Goal: Transaction & Acquisition: Subscribe to service/newsletter

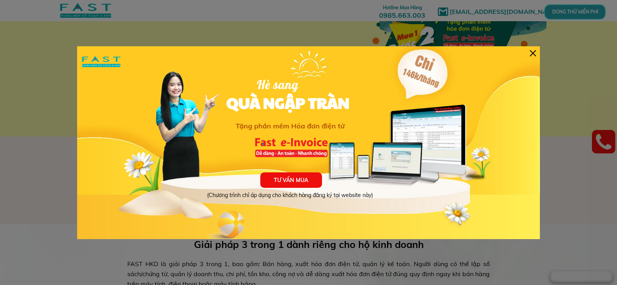
click at [532, 56] on div "TƯ VẤN MUA (Chương trình chỉ áp dụng cho khách hàng đăng ký tại website này) Hè…" at bounding box center [308, 142] width 463 height 193
click at [533, 54] on div at bounding box center [533, 53] width 6 height 6
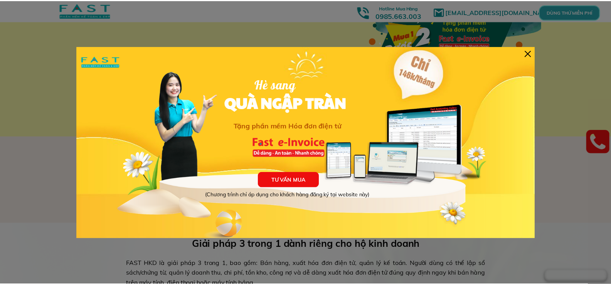
scroll to position [154, 0]
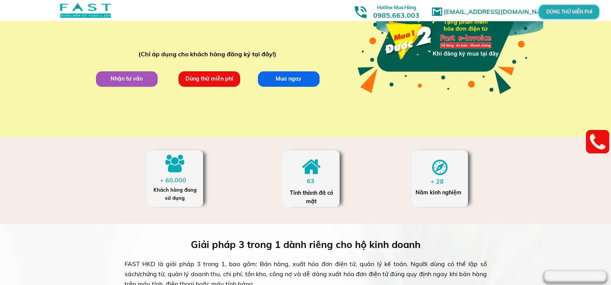
click at [279, 79] on p "Mua ngay" at bounding box center [289, 78] width 62 height 15
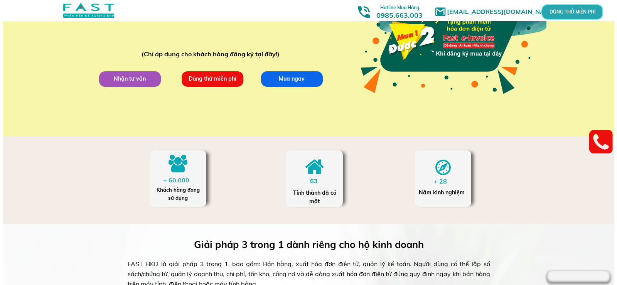
scroll to position [0, 0]
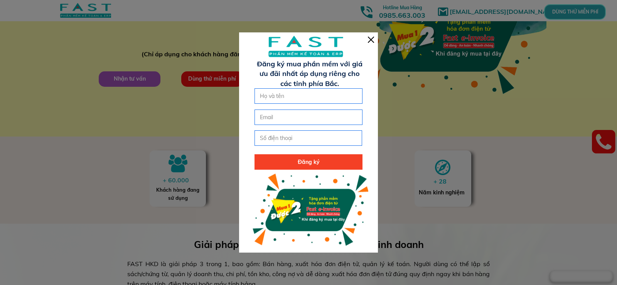
click at [295, 98] on input "text" at bounding box center [308, 96] width 101 height 15
paste input "0901123046"
type input "0901123046"
click at [289, 120] on input "email" at bounding box center [308, 117] width 101 height 15
type input "[EMAIL_ADDRESS][DOMAIN_NAME]"
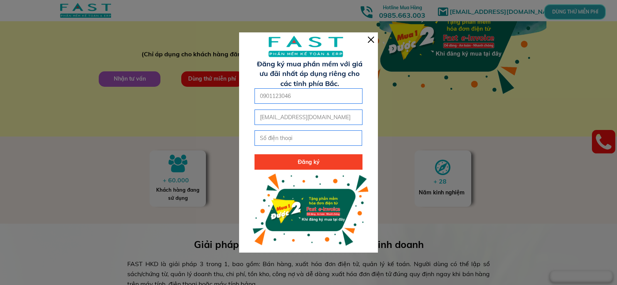
click at [294, 134] on input "tel" at bounding box center [308, 138] width 101 height 15
paste input "0936693566"
type input "0936693566"
click at [285, 155] on p "Đăng ký" at bounding box center [309, 161] width 108 height 15
click at [285, 158] on p "● ● ●" at bounding box center [309, 161] width 108 height 15
